Goal: Transaction & Acquisition: Book appointment/travel/reservation

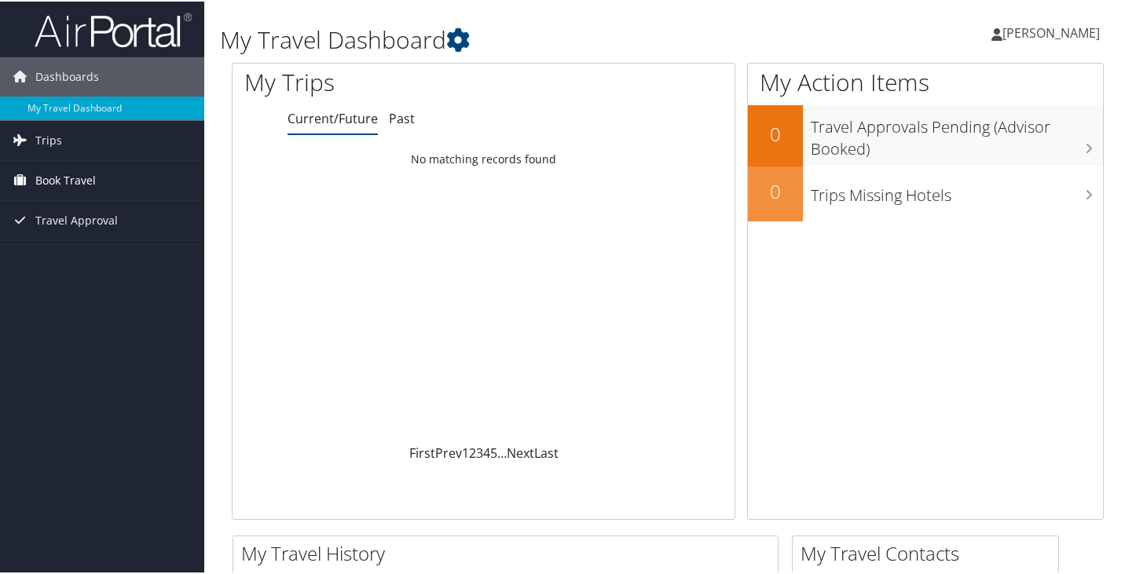
click at [65, 179] on span "Book Travel" at bounding box center [65, 179] width 61 height 39
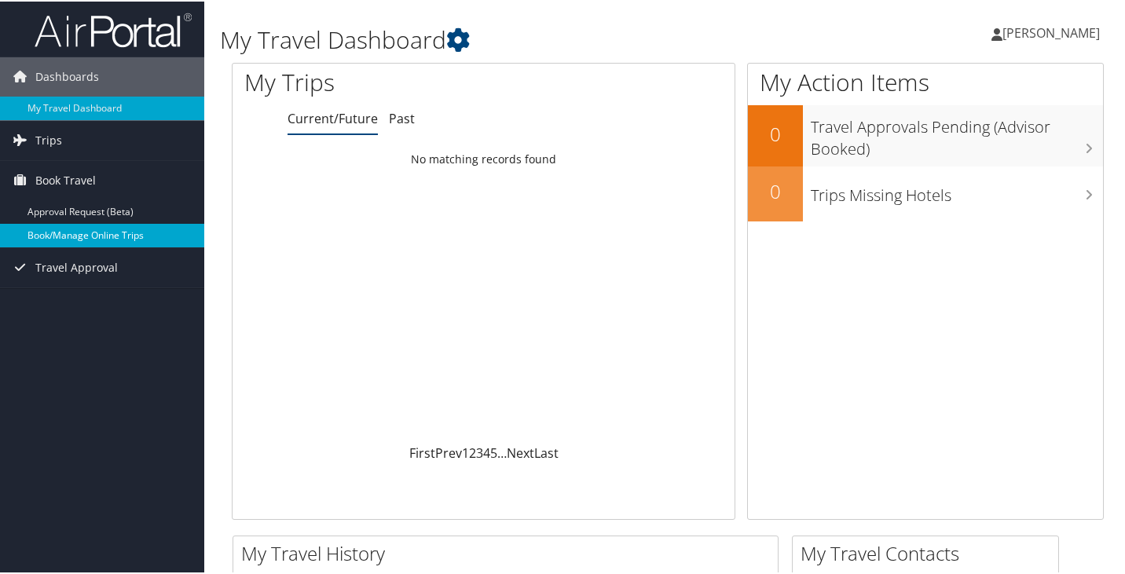
click at [68, 234] on link "Book/Manage Online Trips" at bounding box center [102, 234] width 204 height 24
